Goal: Task Accomplishment & Management: Use online tool/utility

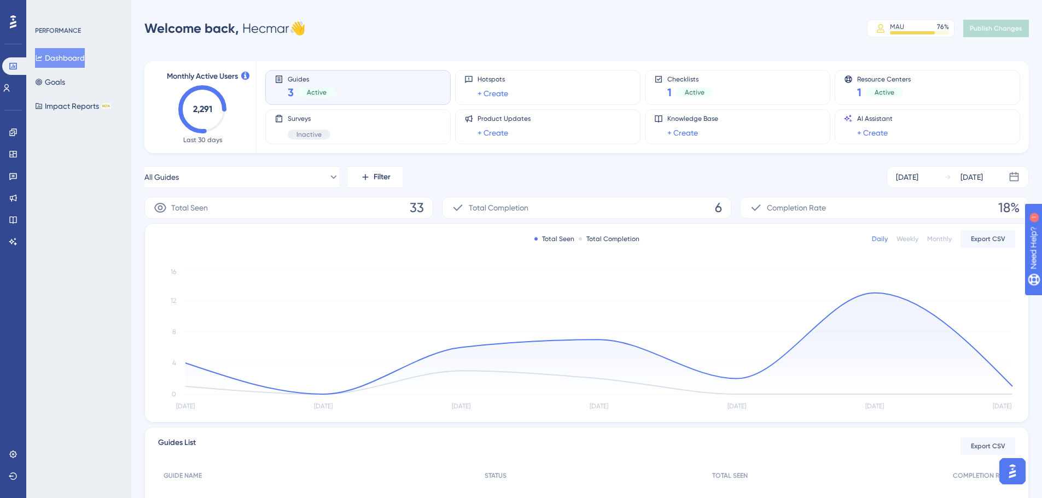
click at [17, 142] on div "Engagement Widgets Feedback Product Updates Knowledge Base AI Assistant" at bounding box center [13, 187] width 9 height 127
click at [10, 123] on div "Engagement Widgets Feedback Product Updates Knowledge Base AI Assistant" at bounding box center [13, 174] width 18 height 154
click at [10, 125] on link at bounding box center [13, 133] width 9 height 18
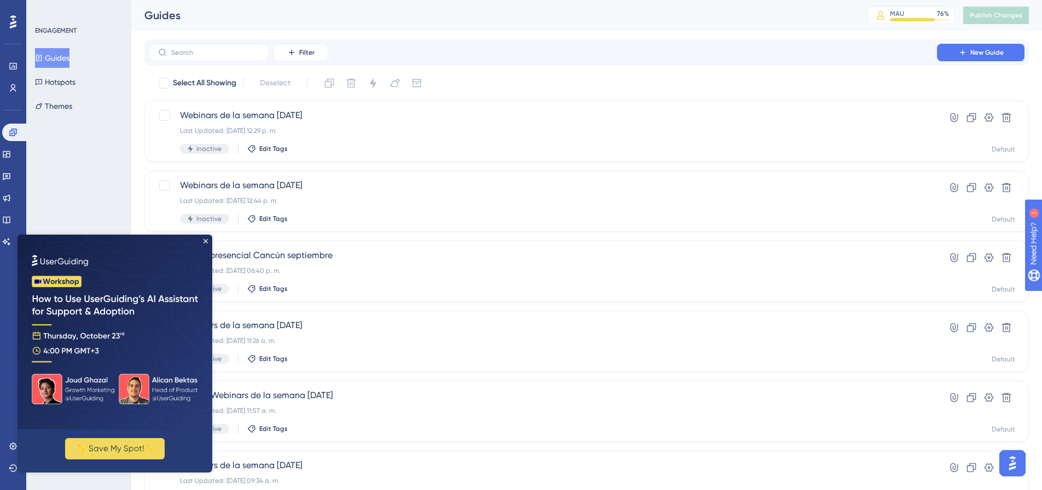
click at [212, 235] on html "✨ Save My Spot!✨" at bounding box center [115, 354] width 195 height 238
click at [831, 55] on span "New Guide" at bounding box center [986, 52] width 33 height 9
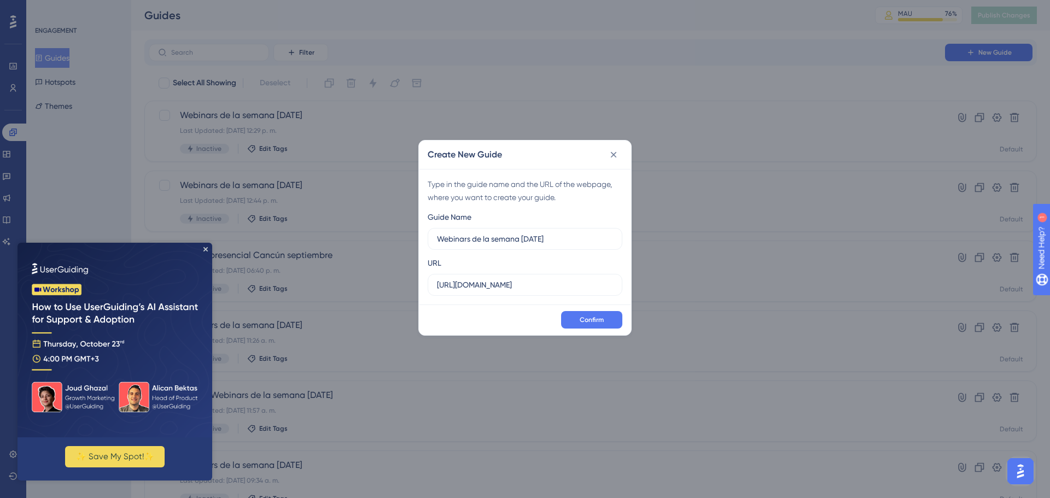
type input "Webinars de la semana 10/10/2025"
click at [498, 282] on input "https://sandbox.salesup.com" at bounding box center [525, 285] width 176 height 12
paste input "uite.upnify.com/crm/#/reports/marketing/mastersheet"
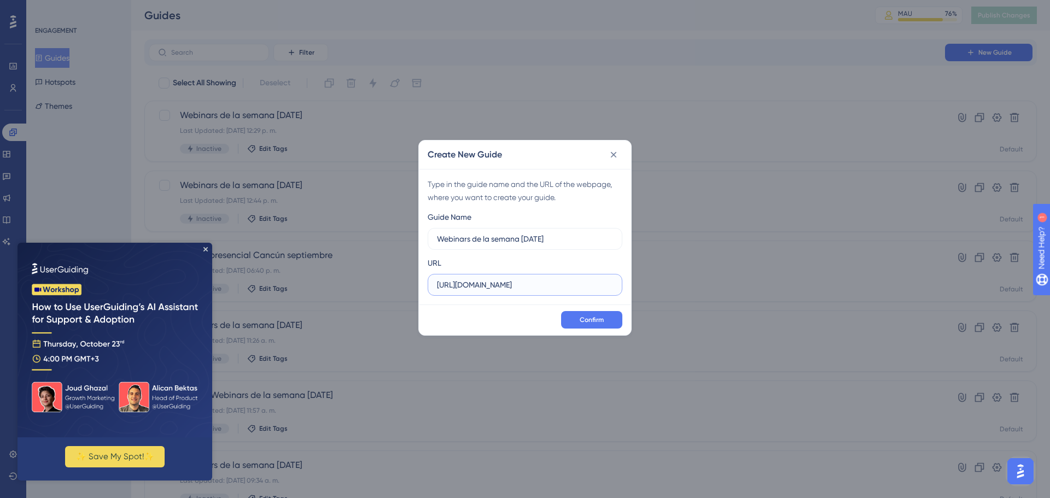
scroll to position [0, 50]
drag, startPoint x: 475, startPoint y: 284, endPoint x: 640, endPoint y: 285, distance: 165.2
click at [640, 285] on div "Create New Guide Type in the guide name and the URL of the webpage, where you w…" at bounding box center [525, 249] width 1050 height 498
type input "https://suite.upnify.com/crm/#/reports/marketing/mastersheet"
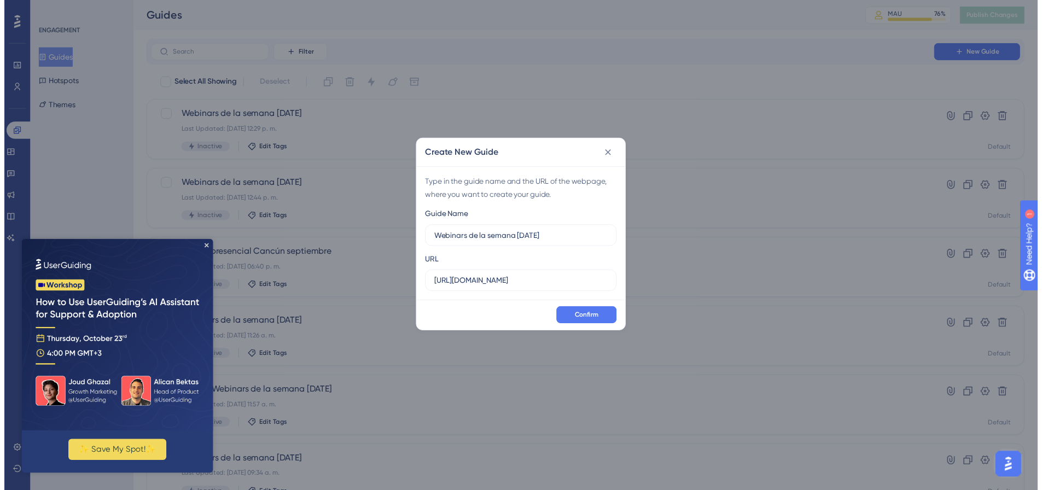
scroll to position [0, 0]
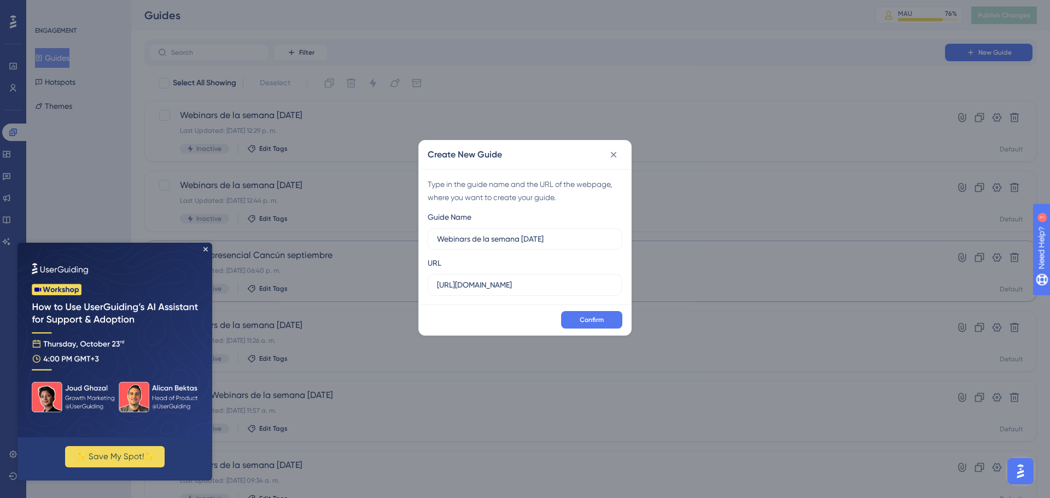
drag, startPoint x: 640, startPoint y: 285, endPoint x: 633, endPoint y: 286, distance: 7.2
click at [637, 286] on div "Create New Guide Type in the guide name and the URL of the webpage, where you w…" at bounding box center [525, 249] width 1050 height 498
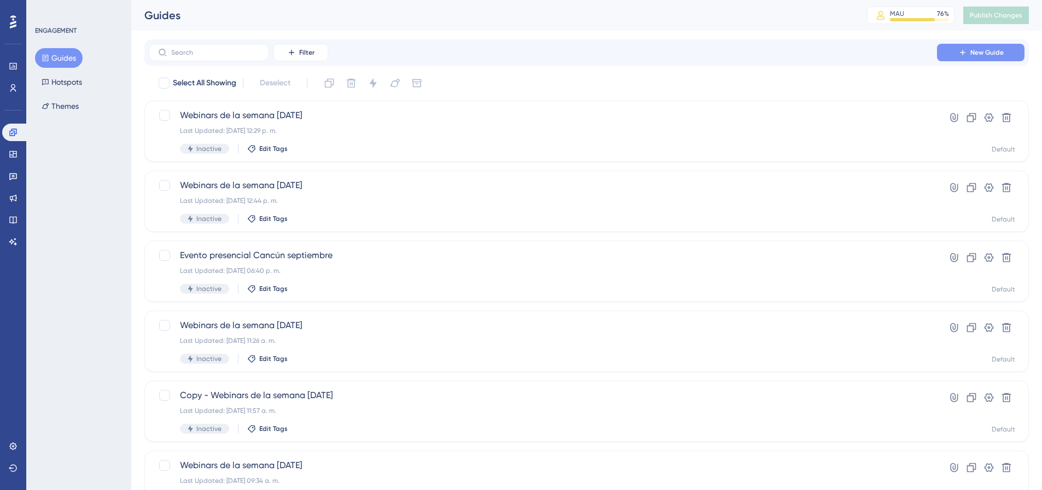
click at [979, 51] on span "New Guide" at bounding box center [986, 52] width 33 height 9
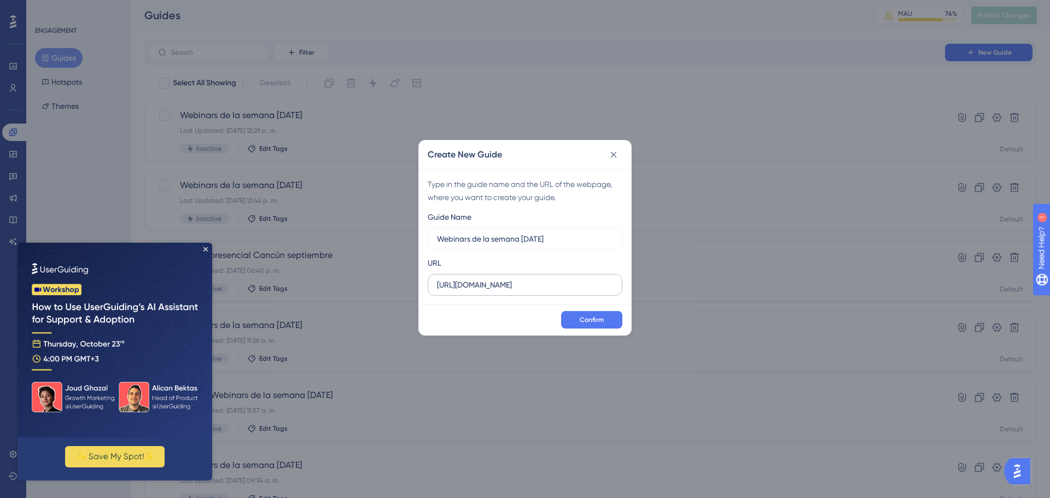
type input "Webinars de la semana 10/10/2025"
click at [503, 286] on input "https://sandbox.salesup.com" at bounding box center [525, 285] width 176 height 12
paste input "uite.upnify.com/crm/#/reports/marketing/mastersheet"
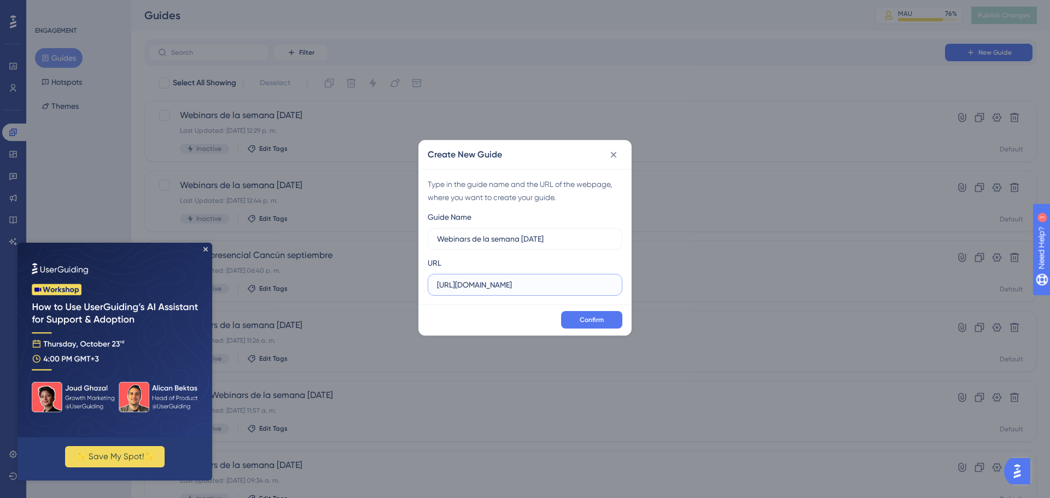
scroll to position [0, 50]
drag, startPoint x: 503, startPoint y: 286, endPoint x: 575, endPoint y: 287, distance: 72.2
click at [575, 287] on input "https://suite.upnify.com/crm/#/reports/marketing/mastersheet" at bounding box center [525, 285] width 176 height 12
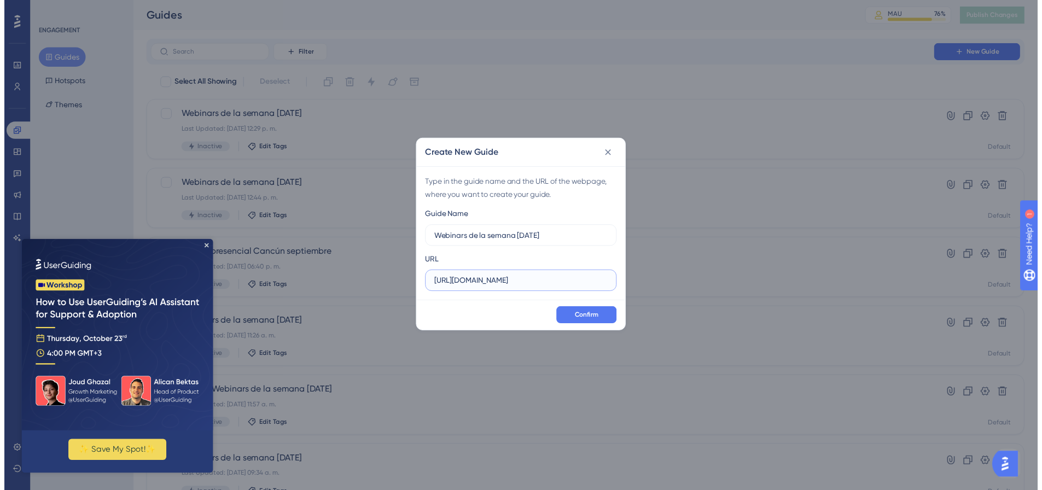
scroll to position [0, 0]
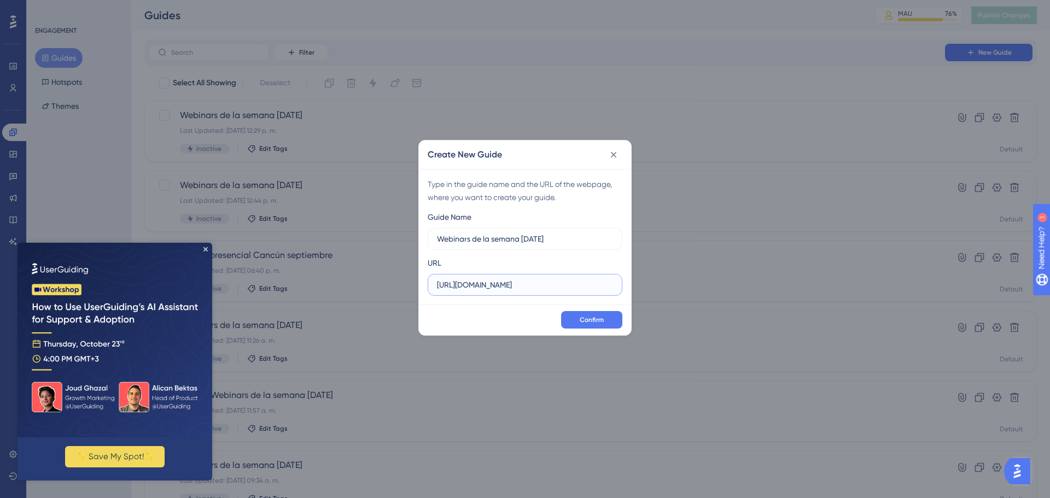
drag, startPoint x: 521, startPoint y: 285, endPoint x: 599, endPoint y: 286, distance: 78.2
click at [599, 286] on input "https://suite.upnify.com/crm/#/rastersheet" at bounding box center [525, 285] width 176 height 12
type input "https://suite.upnify.com"
click at [599, 321] on span "Confirm" at bounding box center [592, 320] width 24 height 9
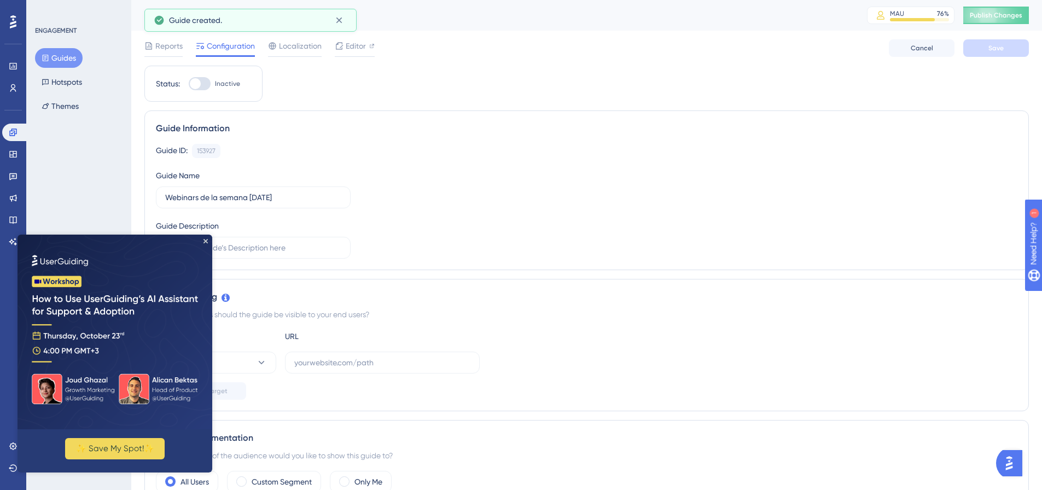
click at [208, 243] on img at bounding box center [115, 332] width 195 height 195
click at [201, 241] on img at bounding box center [115, 332] width 195 height 195
click at [205, 240] on icon "Close Preview" at bounding box center [205, 241] width 4 height 4
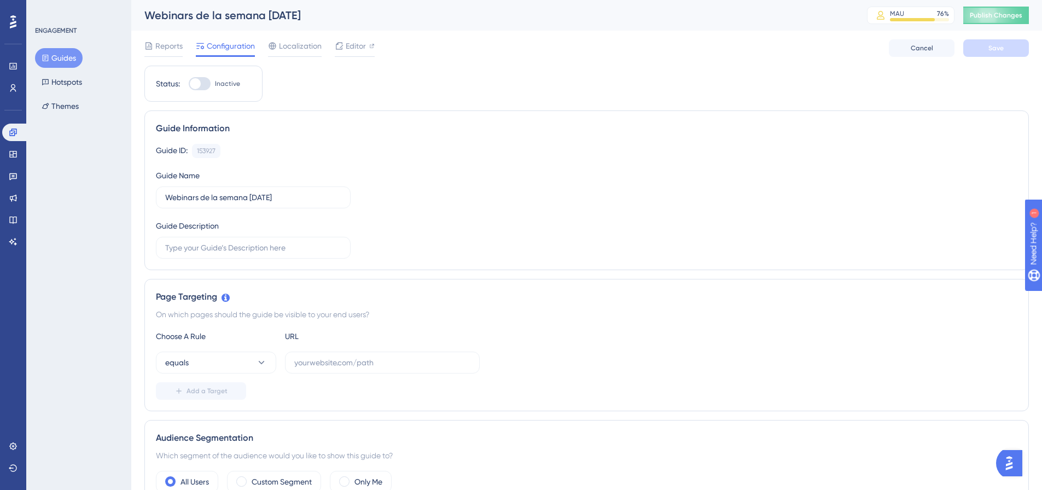
click at [1014, 11] on button "Publish Changes" at bounding box center [996, 16] width 66 height 18
click at [59, 104] on button "Themes" at bounding box center [53, 106] width 37 height 20
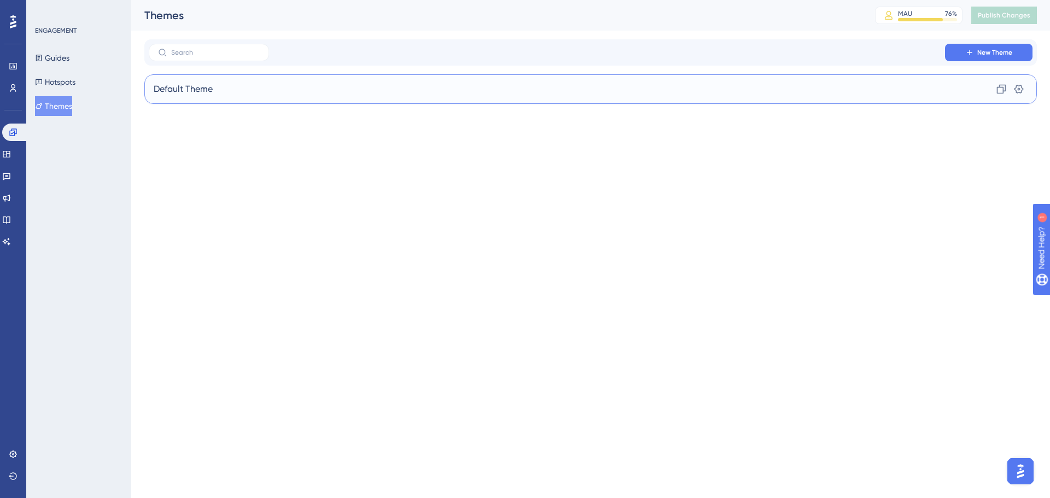
click at [257, 90] on div "Default Theme Clone Settings" at bounding box center [590, 89] width 893 height 30
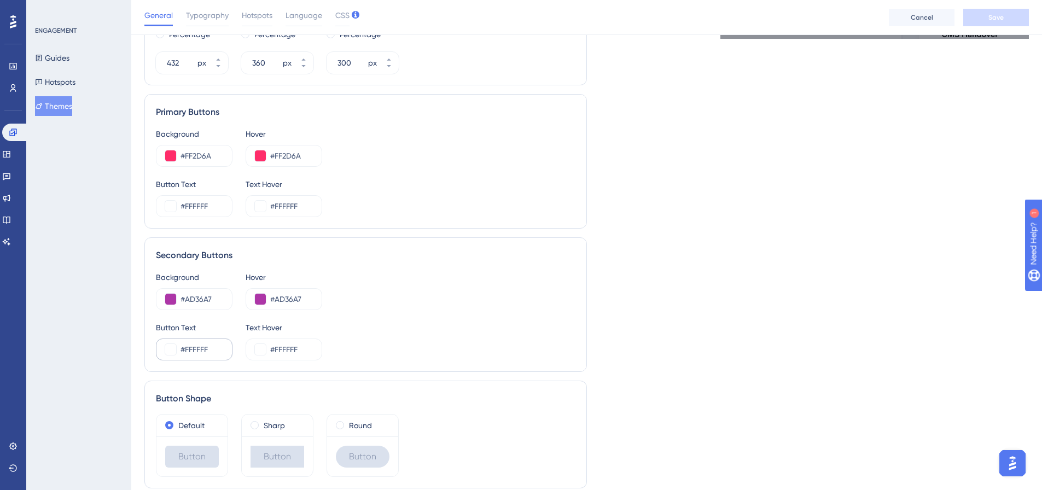
scroll to position [492, 0]
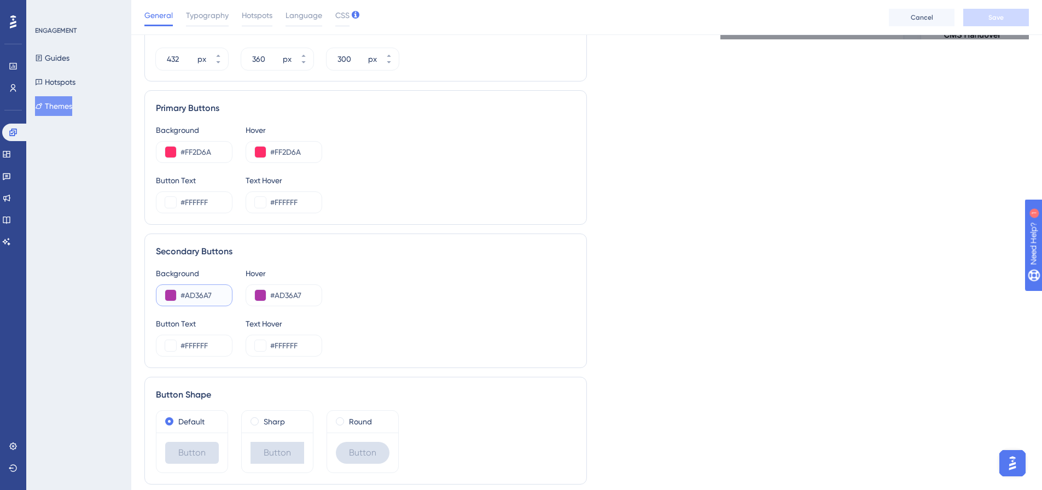
click at [196, 293] on input "#AD36A7" at bounding box center [202, 295] width 43 height 13
paste input "B888F8"
type input "#B888F8"
click at [289, 296] on input "#AD36A7" at bounding box center [291, 295] width 43 height 13
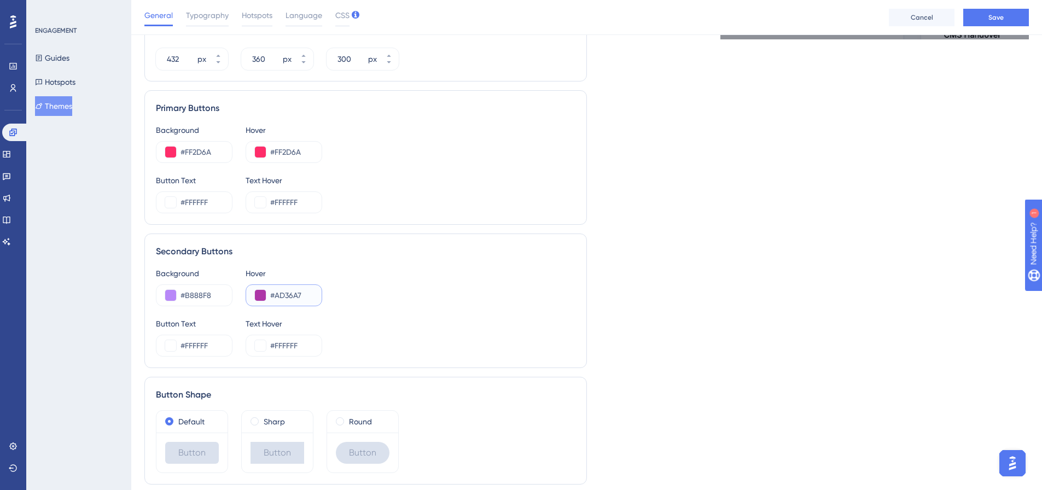
click at [289, 296] on input "#AD36A7" at bounding box center [291, 295] width 43 height 13
paste input "B888F8"
type input "#B888F8"
click at [638, 315] on div "Live Preview Header 1 is the first one Header 2 is the cool one Header 3 is the…" at bounding box center [808, 36] width 443 height 916
click at [992, 20] on span "Save" at bounding box center [995, 17] width 15 height 9
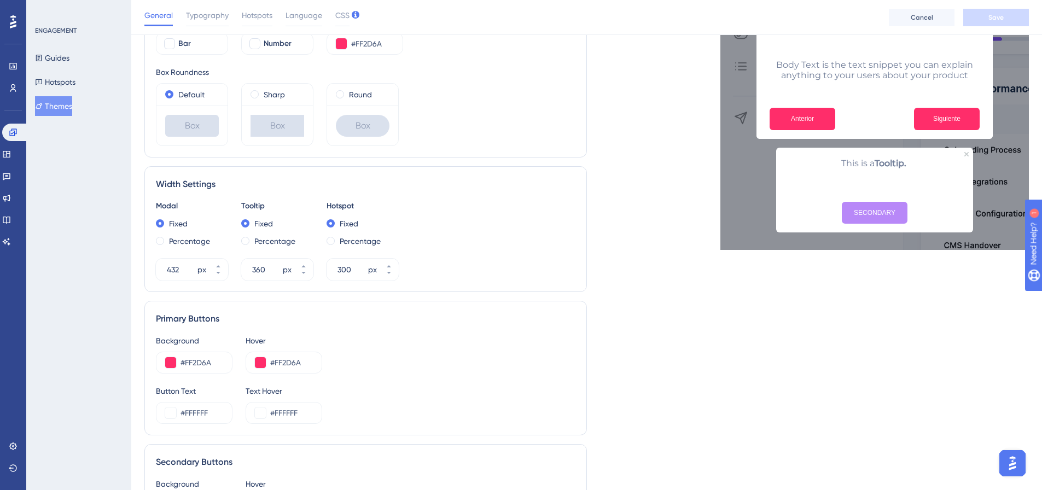
scroll to position [273, 0]
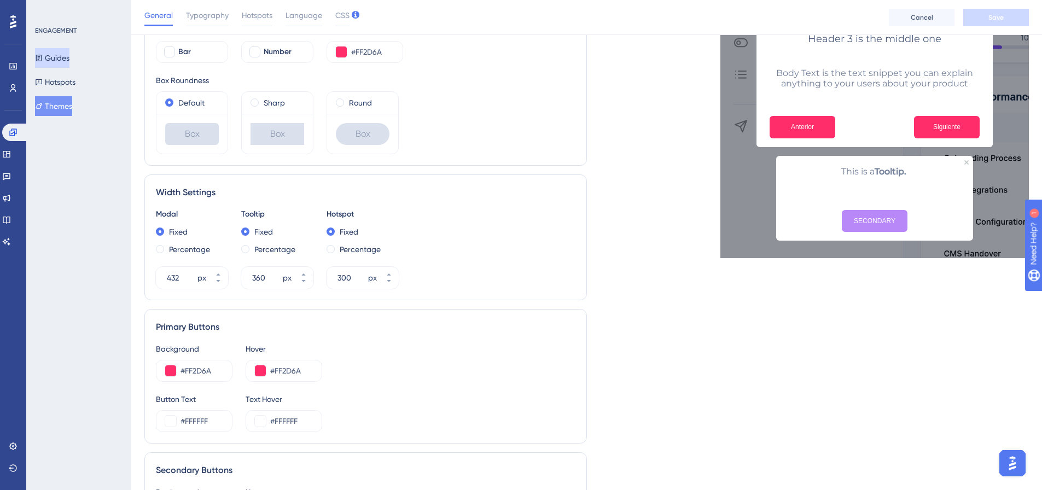
click at [69, 67] on button "Guides" at bounding box center [52, 58] width 34 height 20
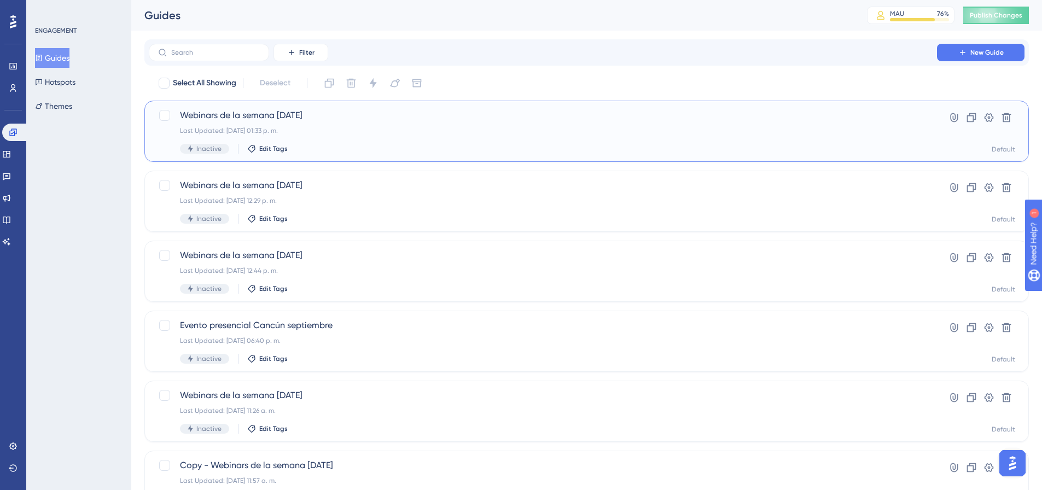
click at [350, 121] on span "Webinars de la semana 10/10/2025" at bounding box center [543, 115] width 726 height 13
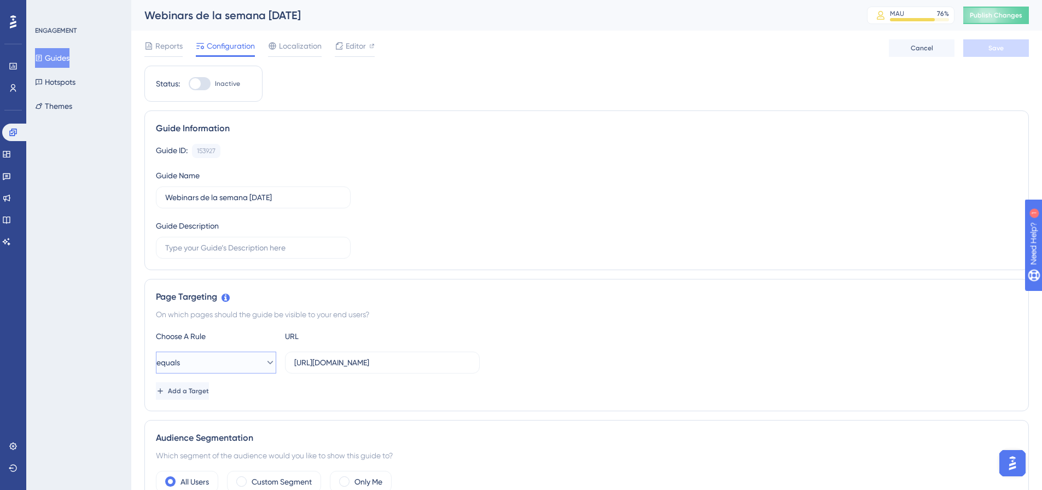
click at [238, 356] on button "equals" at bounding box center [216, 363] width 120 height 22
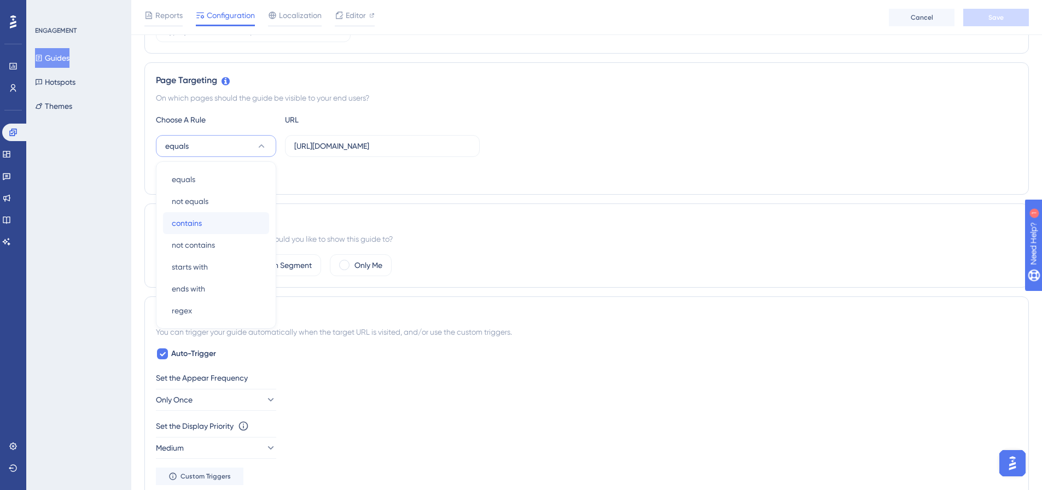
click at [211, 220] on div "contains contains" at bounding box center [216, 223] width 89 height 22
click at [391, 145] on input "https://suite.upnify.com/" at bounding box center [382, 146] width 176 height 12
click at [296, 272] on div "Custom Segment" at bounding box center [274, 265] width 94 height 22
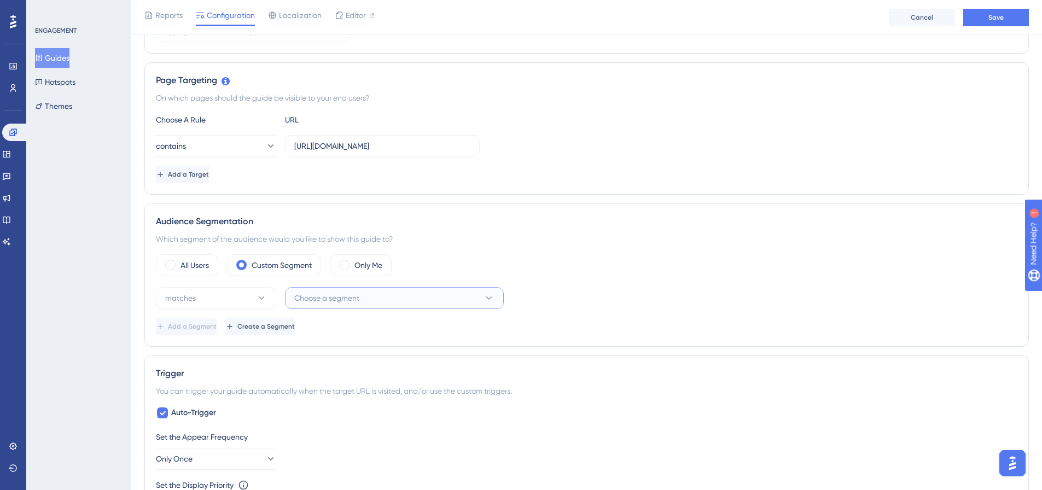
click at [357, 300] on span "Choose a segment" at bounding box center [326, 298] width 65 height 13
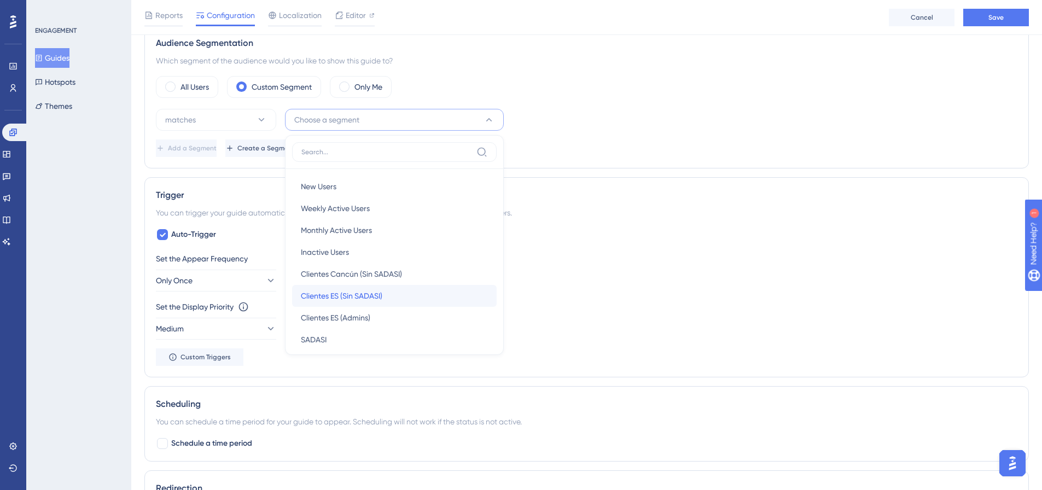
click at [393, 295] on div "Clientes ES (Sin SADASI) Clientes ES (Sin SADASI)" at bounding box center [394, 296] width 187 height 22
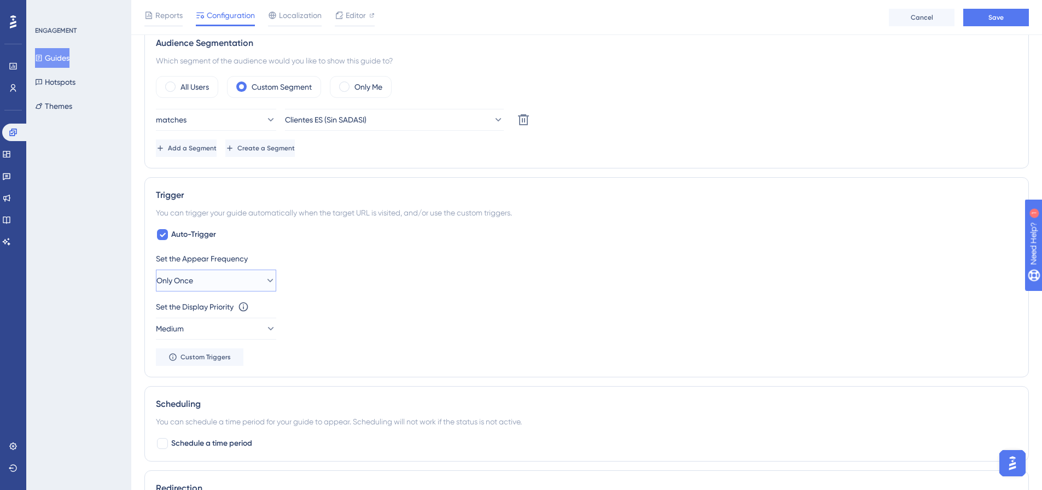
click at [237, 280] on button "Only Once" at bounding box center [216, 281] width 120 height 22
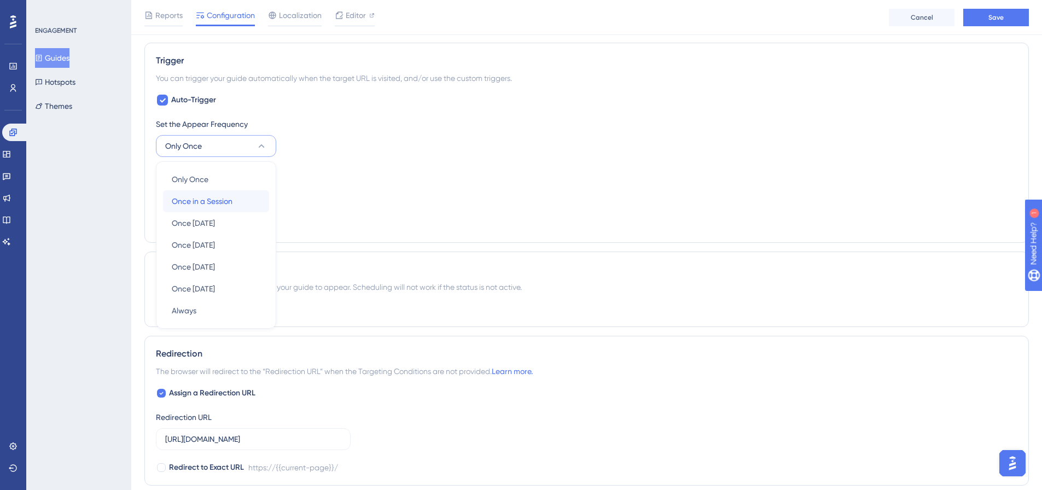
click at [232, 206] on span "Once in a Session" at bounding box center [202, 201] width 61 height 13
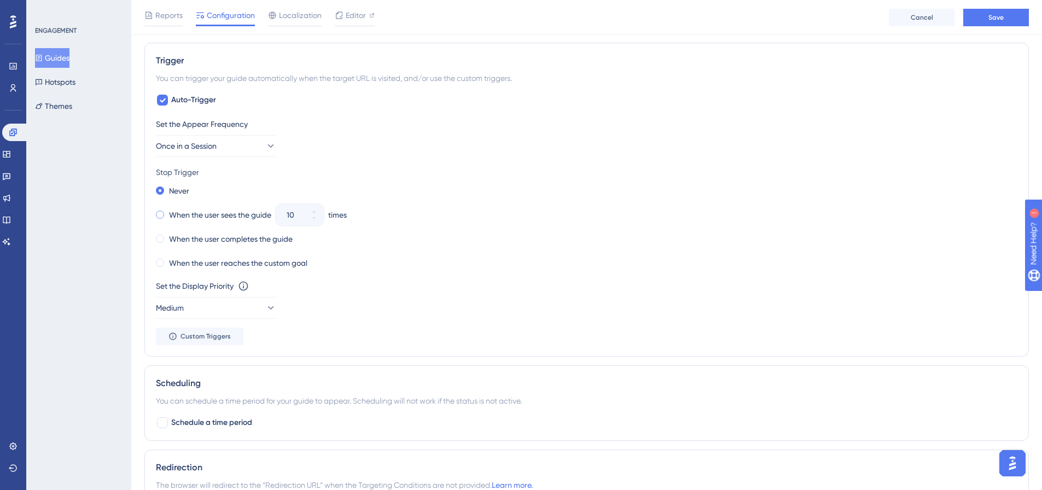
click at [174, 214] on label "When the user sees the guide" at bounding box center [220, 214] width 102 height 13
click at [282, 215] on div "10" at bounding box center [290, 215] width 28 height 22
click at [287, 215] on input "10" at bounding box center [294, 214] width 15 height 13
click at [295, 214] on input "10" at bounding box center [294, 214] width 15 height 13
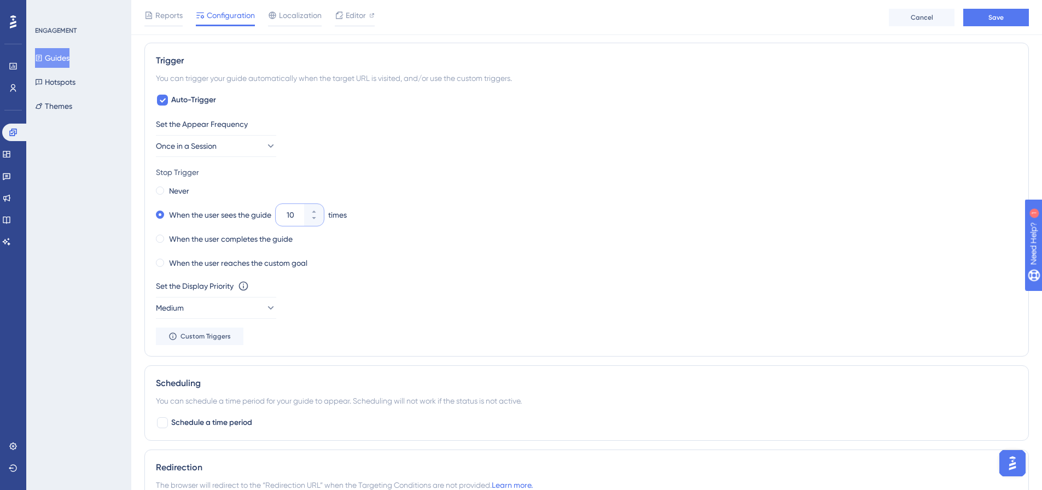
click at [295, 214] on input "10" at bounding box center [294, 214] width 15 height 13
click at [293, 214] on input "10" at bounding box center [294, 214] width 15 height 13
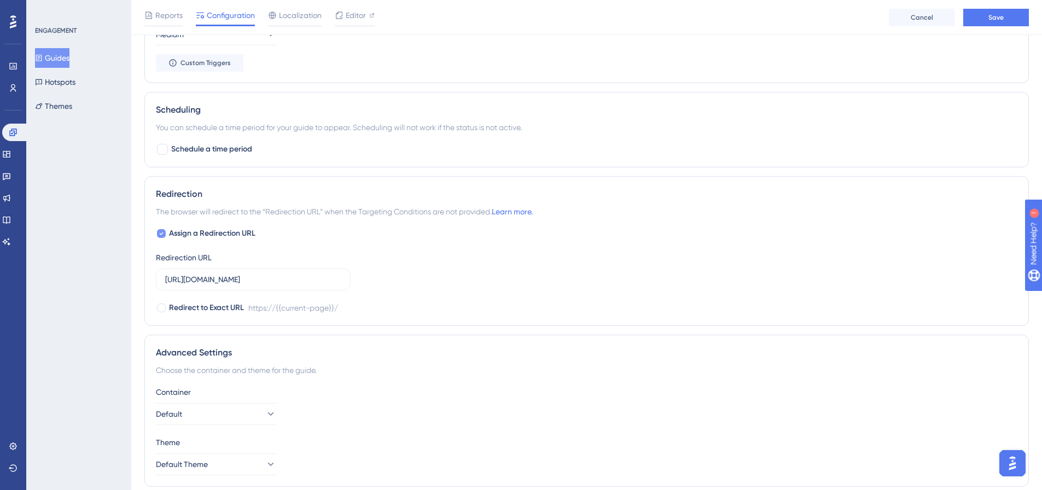
type input "3"
click at [158, 234] on div at bounding box center [161, 233] width 9 height 9
checkbox input "false"
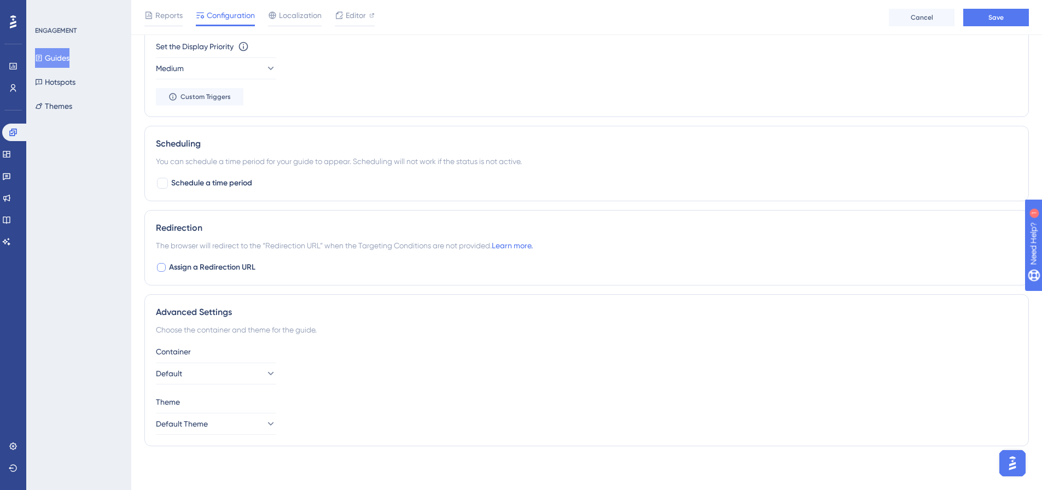
scroll to position [336, 0]
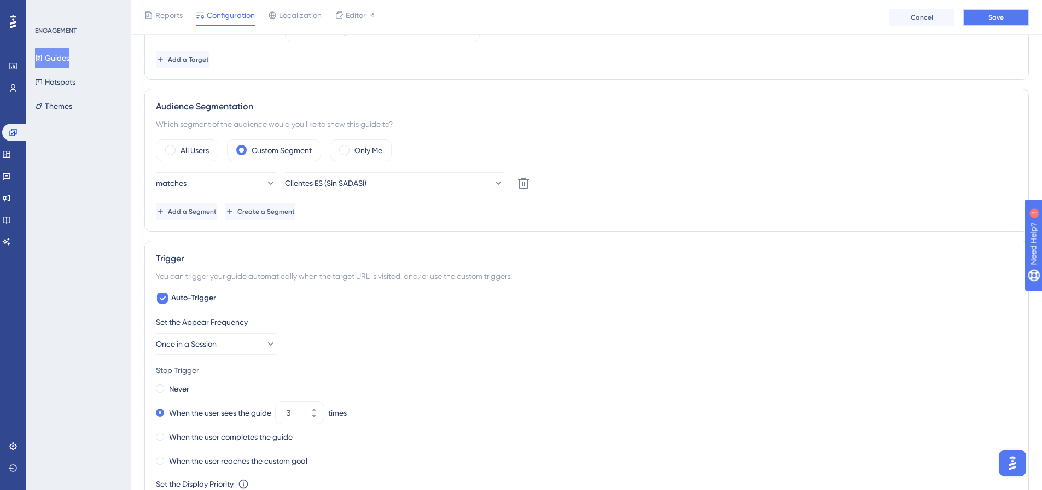
click at [972, 25] on button "Save" at bounding box center [996, 18] width 66 height 18
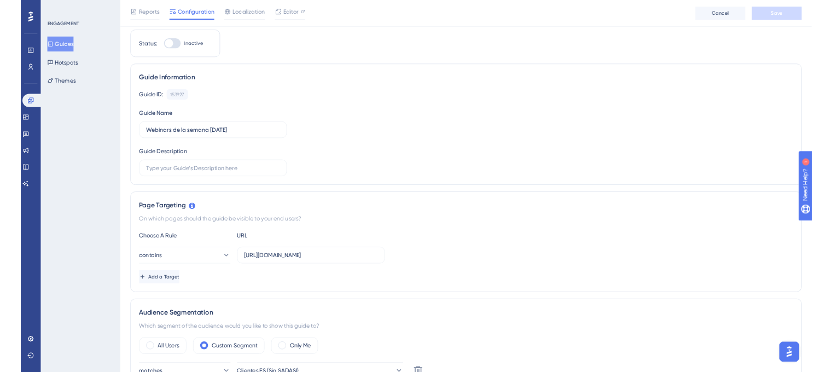
scroll to position [0, 0]
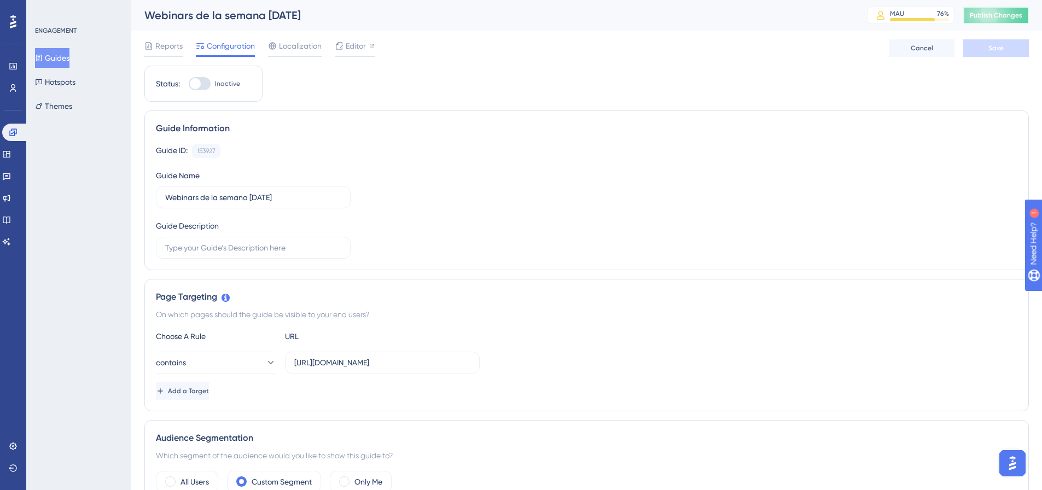
click at [995, 18] on span "Publish Changes" at bounding box center [996, 15] width 53 height 9
click at [191, 88] on div at bounding box center [195, 83] width 11 height 11
click at [189, 84] on input "Inactive" at bounding box center [188, 84] width 1 height 1
checkbox input "true"
click at [983, 48] on button "Save" at bounding box center [996, 48] width 66 height 18
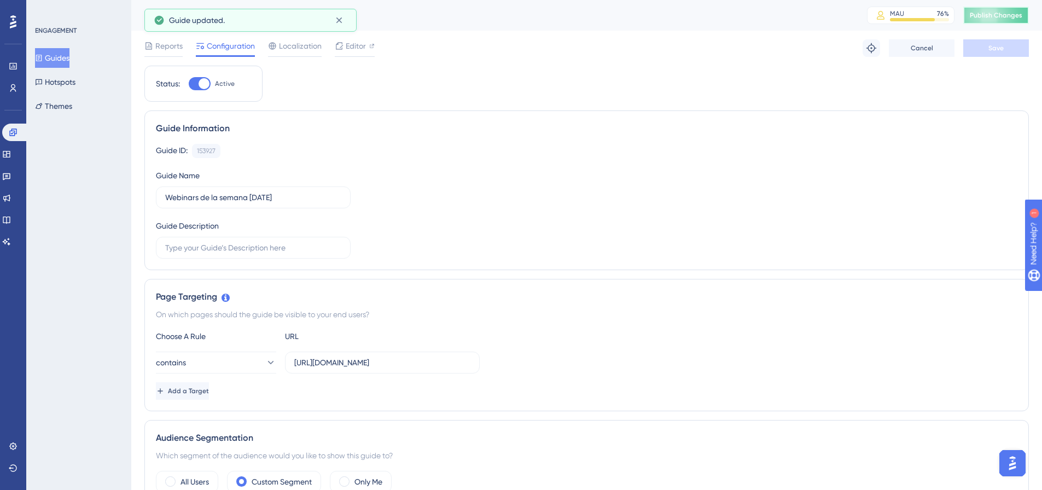
click at [1003, 21] on button "Publish Changes" at bounding box center [996, 16] width 66 height 18
